Goal: Information Seeking & Learning: Find specific fact

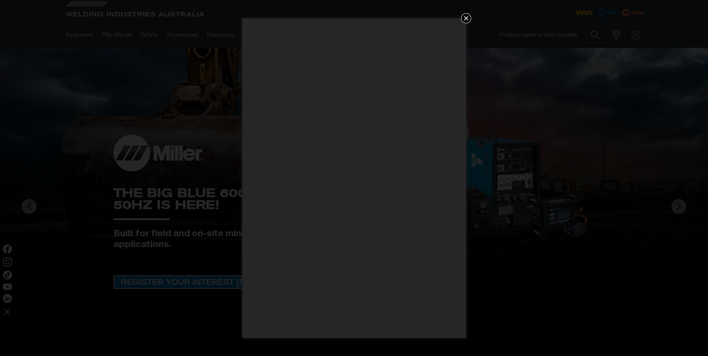
click at [465, 21] on icon "Get 5 WIA Welding Guides Free!" at bounding box center [466, 18] width 9 height 9
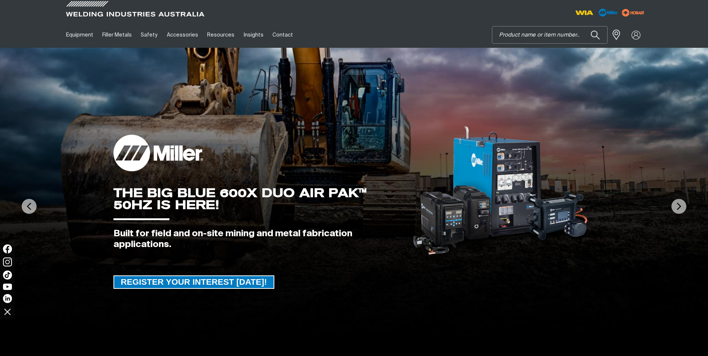
click at [543, 35] on input "Search" at bounding box center [549, 35] width 115 height 17
paste input "246115"
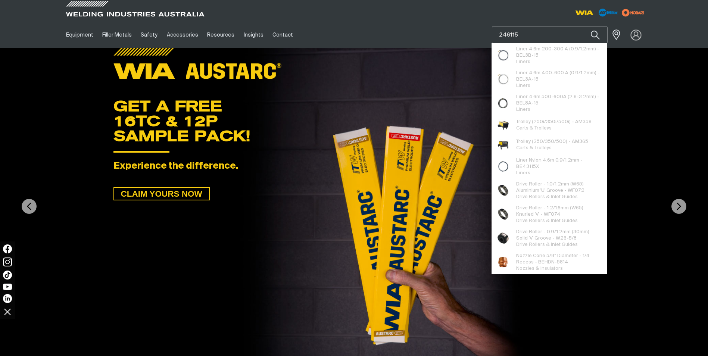
type input "246115"
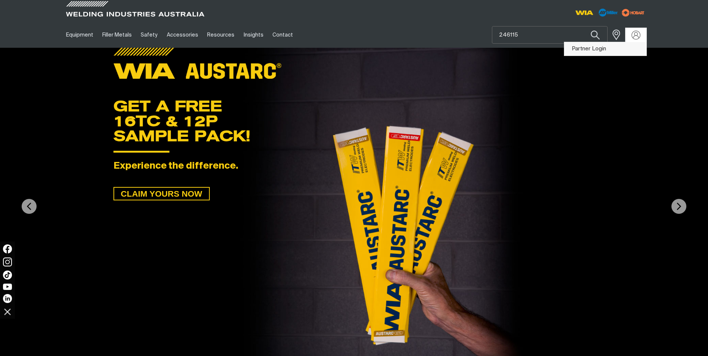
click at [586, 51] on link "Partner Login" at bounding box center [605, 49] width 82 height 14
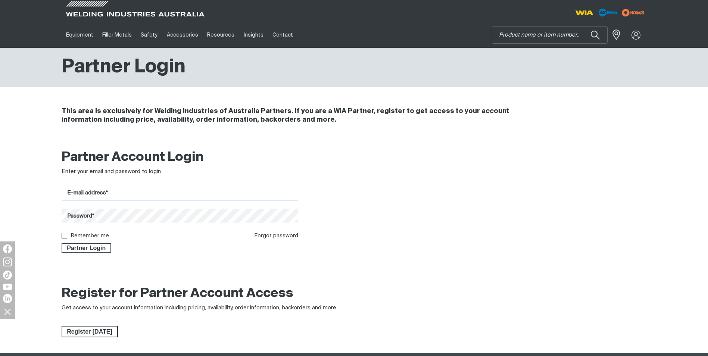
click at [149, 191] on input "E-mail address*" at bounding box center [180, 193] width 237 height 15
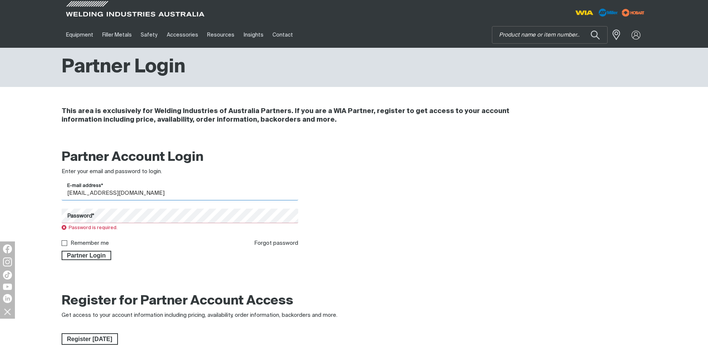
drag, startPoint x: 175, startPoint y: 191, endPoint x: -1, endPoint y: 191, distance: 176.6
click at [0, 191] on html "Jump to main navigation Equipment Stick Welders TIG Welders MIG Welders Multi-P…" at bounding box center [354, 290] width 708 height 580
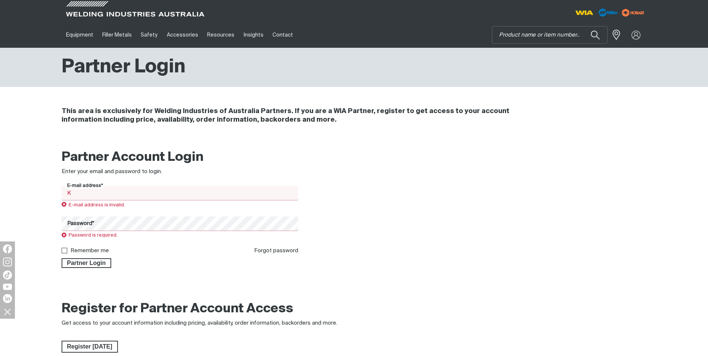
type input "kristofer.dale@boc.com"
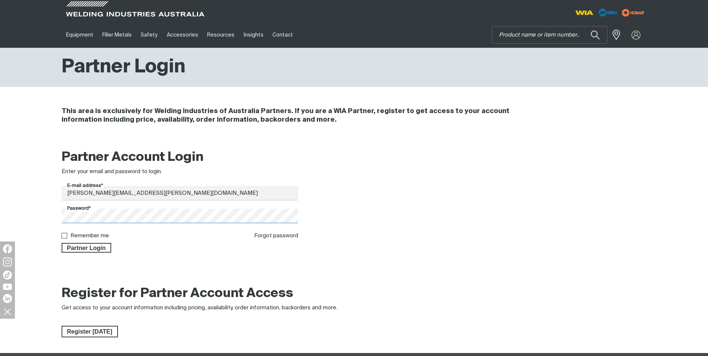
click at [62, 243] on button "Partner Login" at bounding box center [87, 248] width 50 height 10
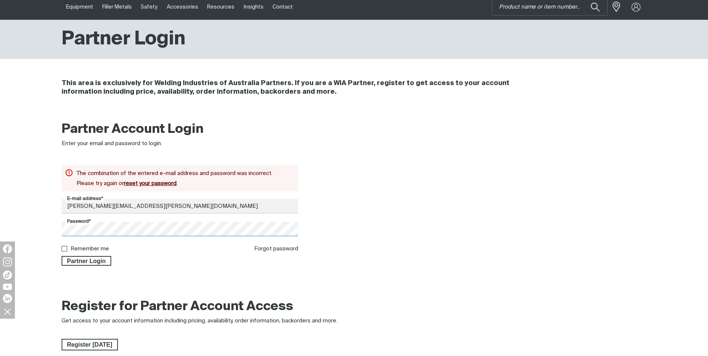
scroll to position [28, 0]
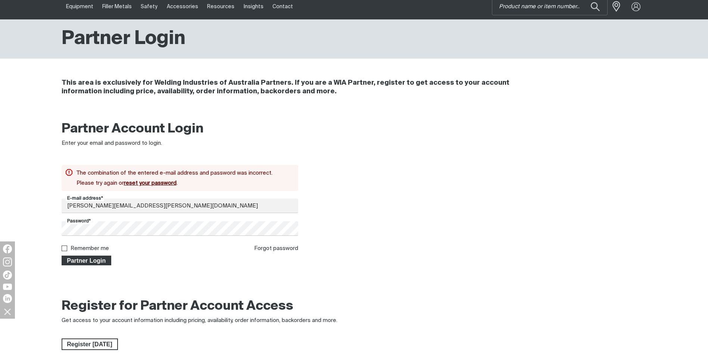
click at [102, 264] on span "Partner Login" at bounding box center [86, 261] width 49 height 10
click at [106, 262] on span "Partner Login" at bounding box center [86, 261] width 49 height 10
click at [12, 237] on div "Partner Account Login Enter your email and password to login. The combination o…" at bounding box center [354, 195] width 708 height 159
click at [62, 256] on button "Partner Login" at bounding box center [87, 261] width 50 height 10
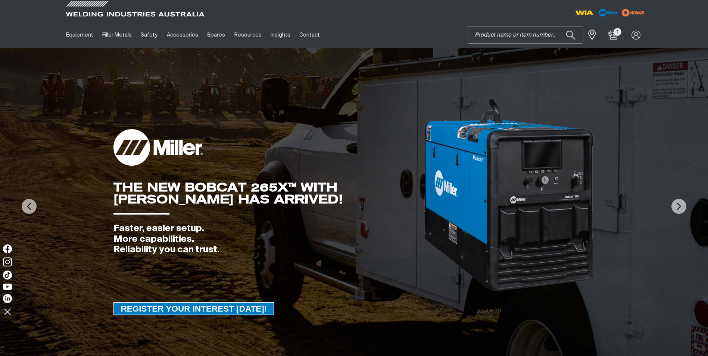
click at [538, 32] on input "Search" at bounding box center [525, 35] width 115 height 17
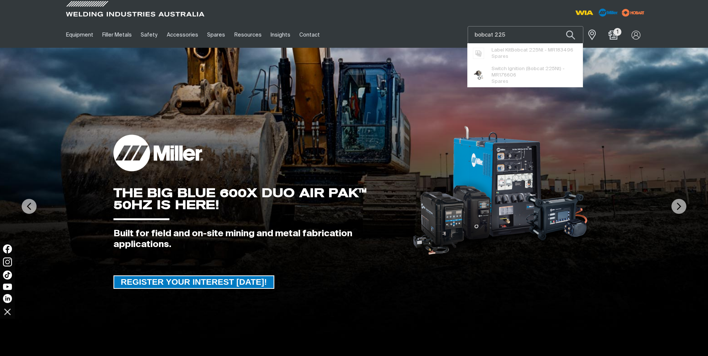
type input "bobcat 225"
click at [558, 26] on button "Search products" at bounding box center [570, 35] width 25 height 18
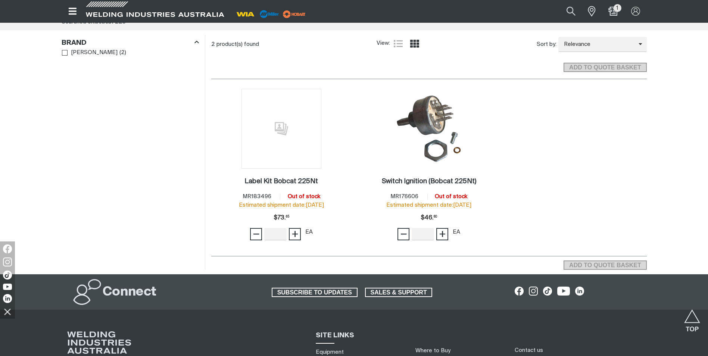
scroll to position [2, 0]
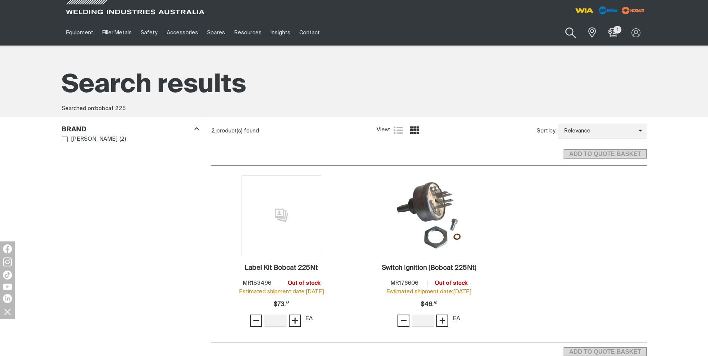
click at [576, 29] on button "Search products" at bounding box center [571, 32] width 30 height 21
drag, startPoint x: 510, startPoint y: 32, endPoint x: 292, endPoint y: 8, distance: 219.7
click at [292, 8] on div "Equipment Stick Welders TIG Welders MIG Welders Multi-Process Welders Engine Dr…" at bounding box center [354, 22] width 708 height 48
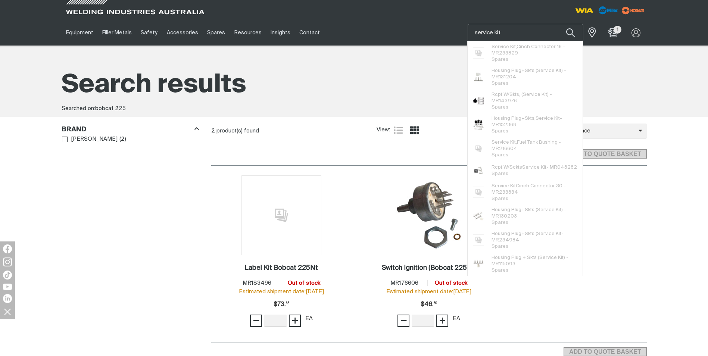
type input "service kit"
click at [508, 309] on div "1 Label Kit Bobcat 225Nt . Item No. MR183496 Out of stock Estimated shipment da…" at bounding box center [429, 254] width 436 height 178
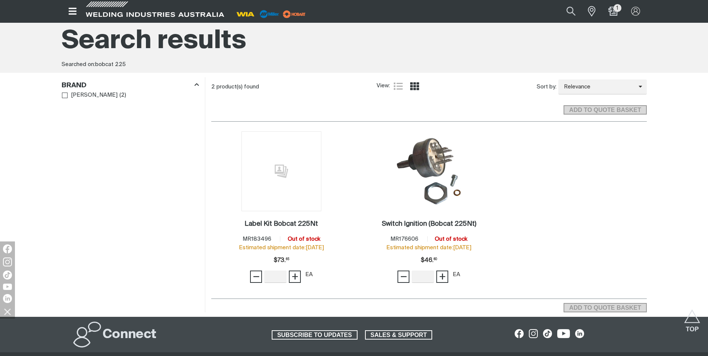
scroll to position [0, 0]
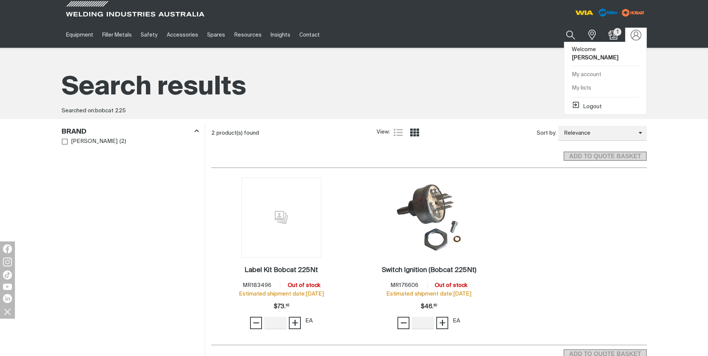
click at [640, 36] on img at bounding box center [635, 34] width 11 height 11
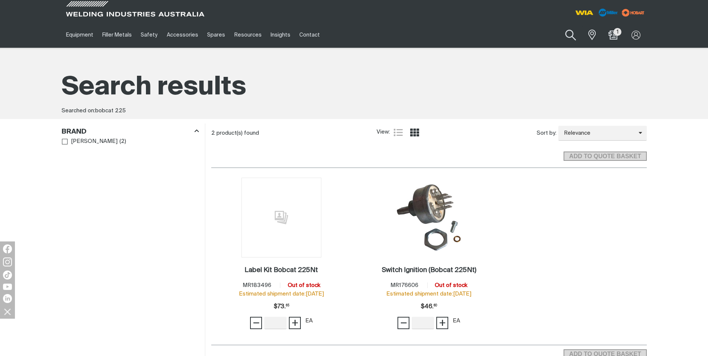
click at [576, 37] on button "Search products" at bounding box center [571, 35] width 30 height 21
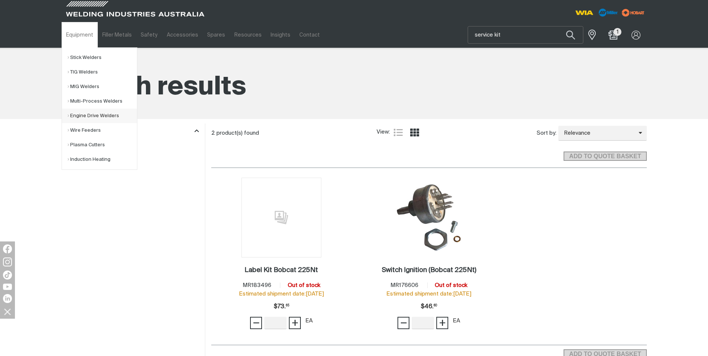
click at [91, 112] on link "Engine Drive Welders" at bounding box center [102, 116] width 69 height 15
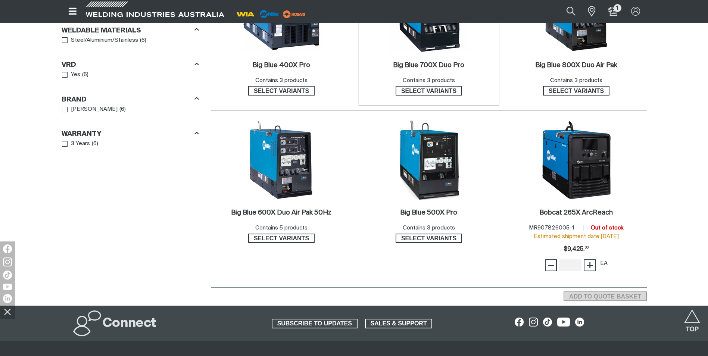
scroll to position [457, 0]
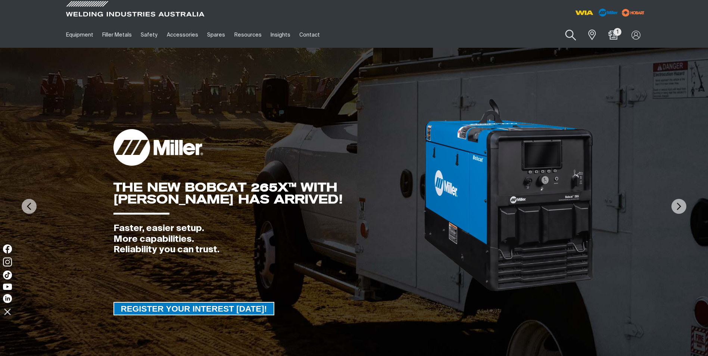
click at [574, 33] on button "Search products" at bounding box center [571, 35] width 30 height 21
click at [507, 33] on input "Search" at bounding box center [525, 35] width 115 height 17
paste input "230015"
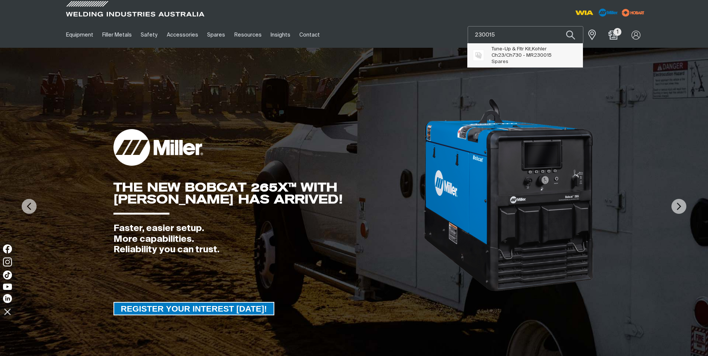
type input "230015"
click at [534, 54] on span "230015" at bounding box center [543, 55] width 18 height 5
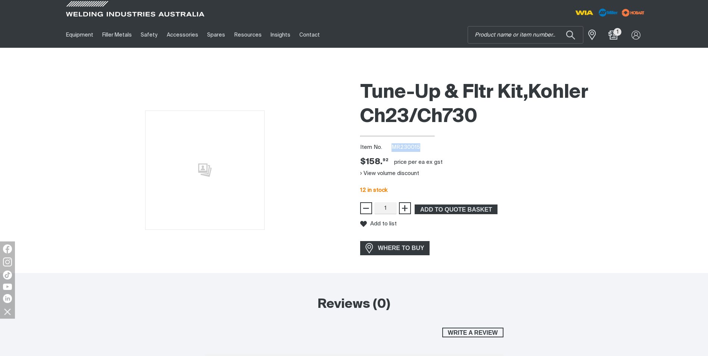
drag, startPoint x: 411, startPoint y: 147, endPoint x: 392, endPoint y: 147, distance: 19.0
click at [392, 147] on div "Item No. MR230015" at bounding box center [503, 147] width 287 height 9
copy span "MR230015"
